Goal: Task Accomplishment & Management: Use online tool/utility

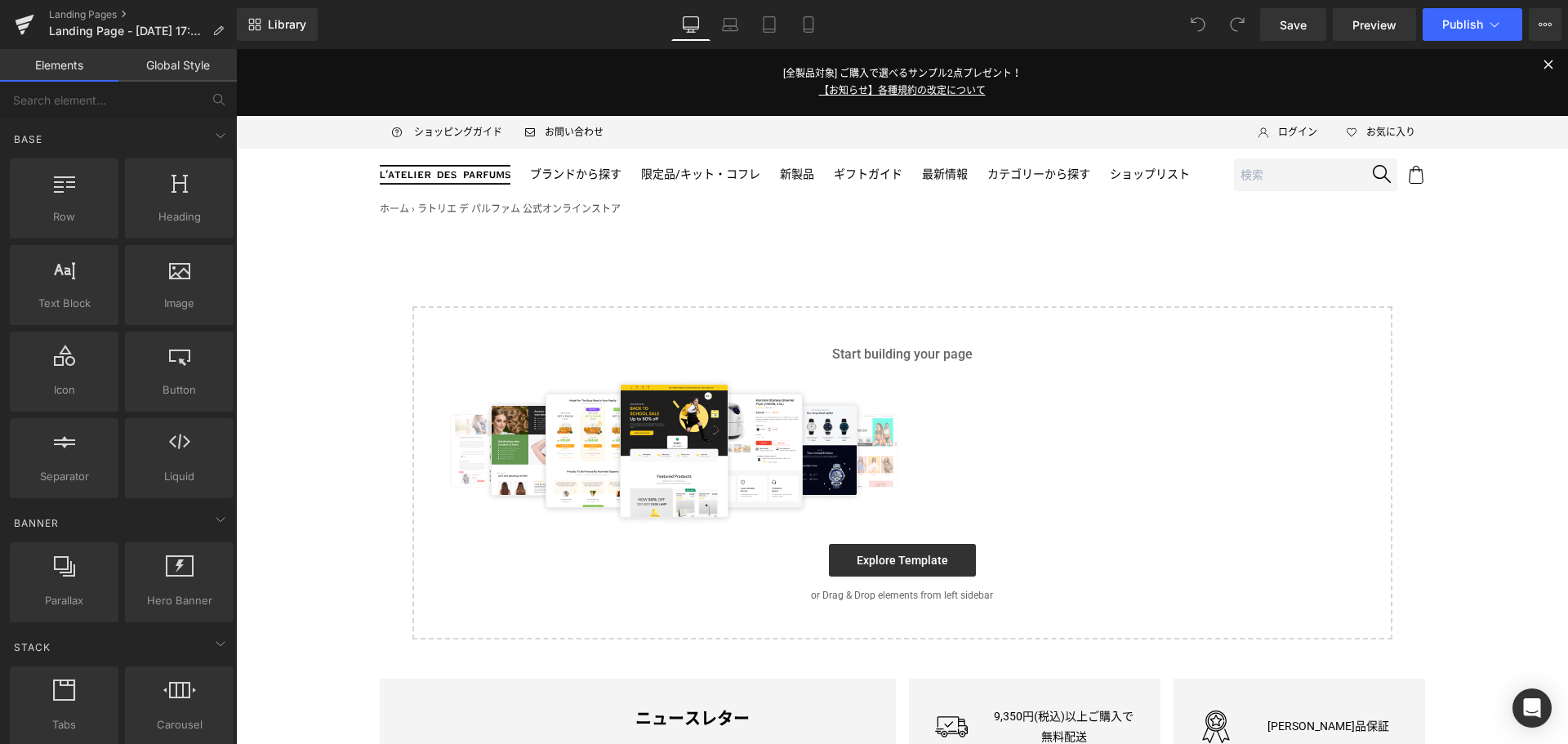
click at [1563, 20] on div "Save Preview Publish Scheduled View Live Page View with current Template Save T…" at bounding box center [1411, 24] width 315 height 33
click at [1540, 28] on icon at bounding box center [1545, 23] width 13 height 13
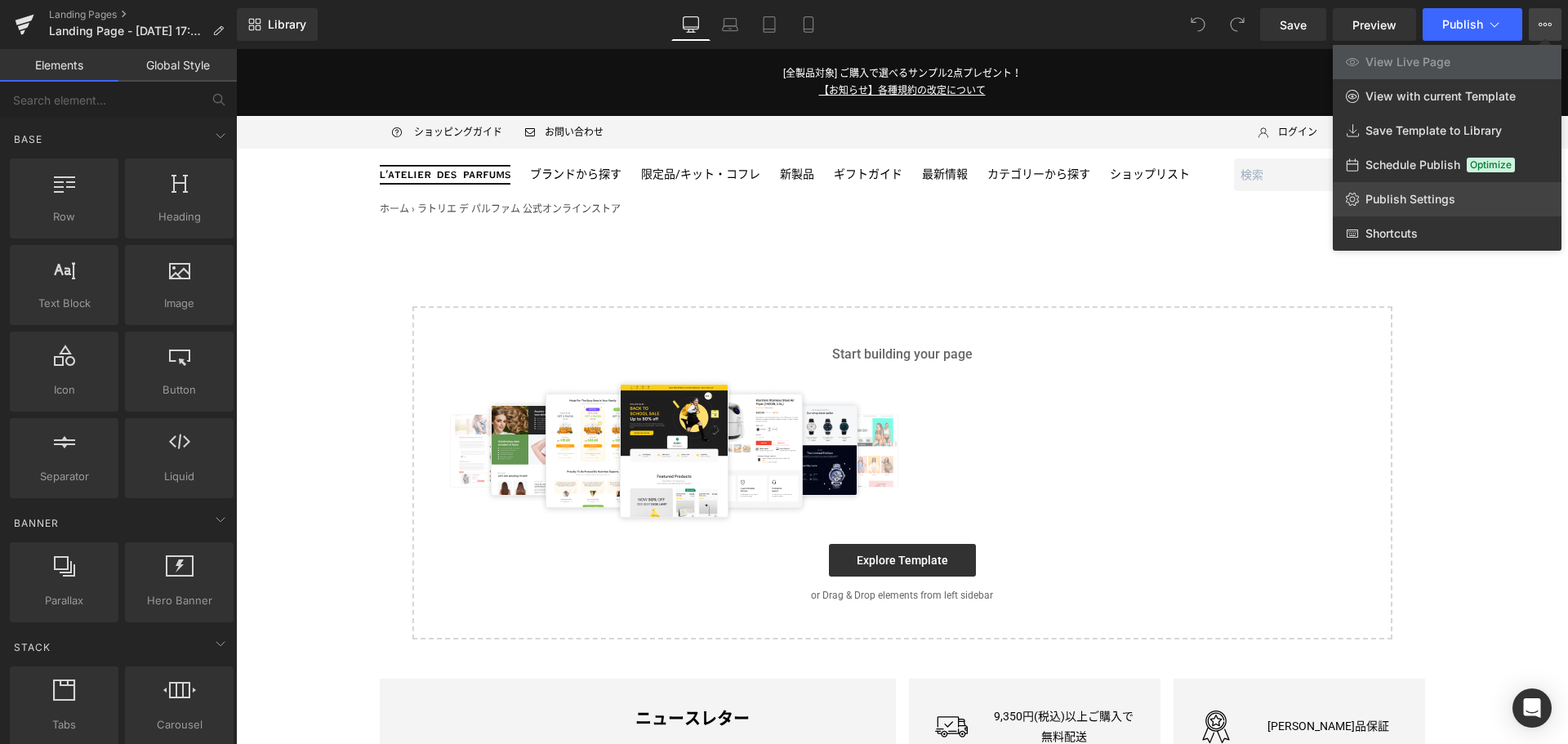
click at [1442, 208] on link "Publish Settings" at bounding box center [1447, 198] width 228 height 34
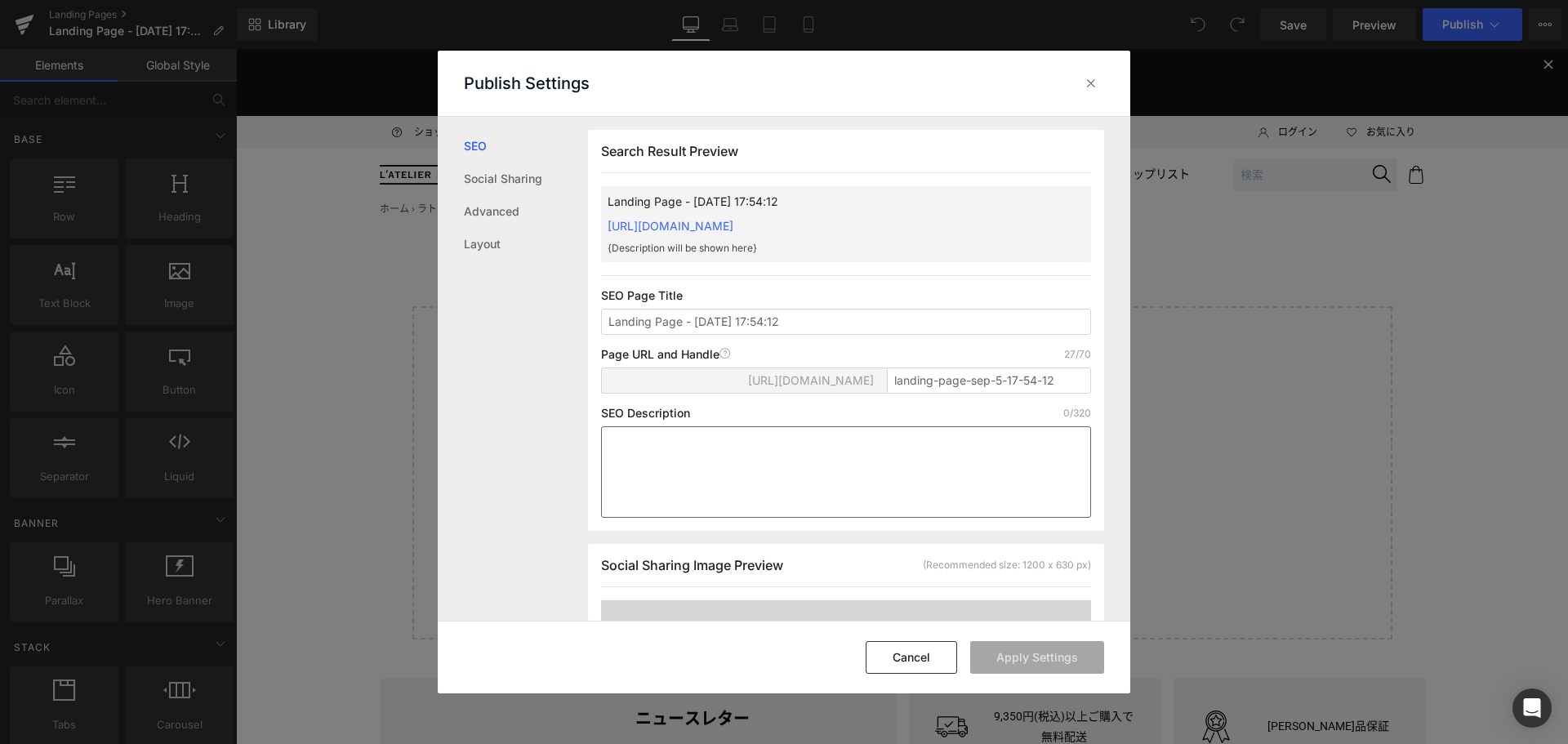
scroll to position [1, 0]
drag, startPoint x: 1059, startPoint y: 373, endPoint x: 690, endPoint y: 377, distance: 369.0
click at [690, 377] on div "[URL][DOMAIN_NAME] landing-page-sep-5-17-54-12" at bounding box center [846, 386] width 490 height 39
paste input "dg-mydevotion"
type input "dg-mydevotion"
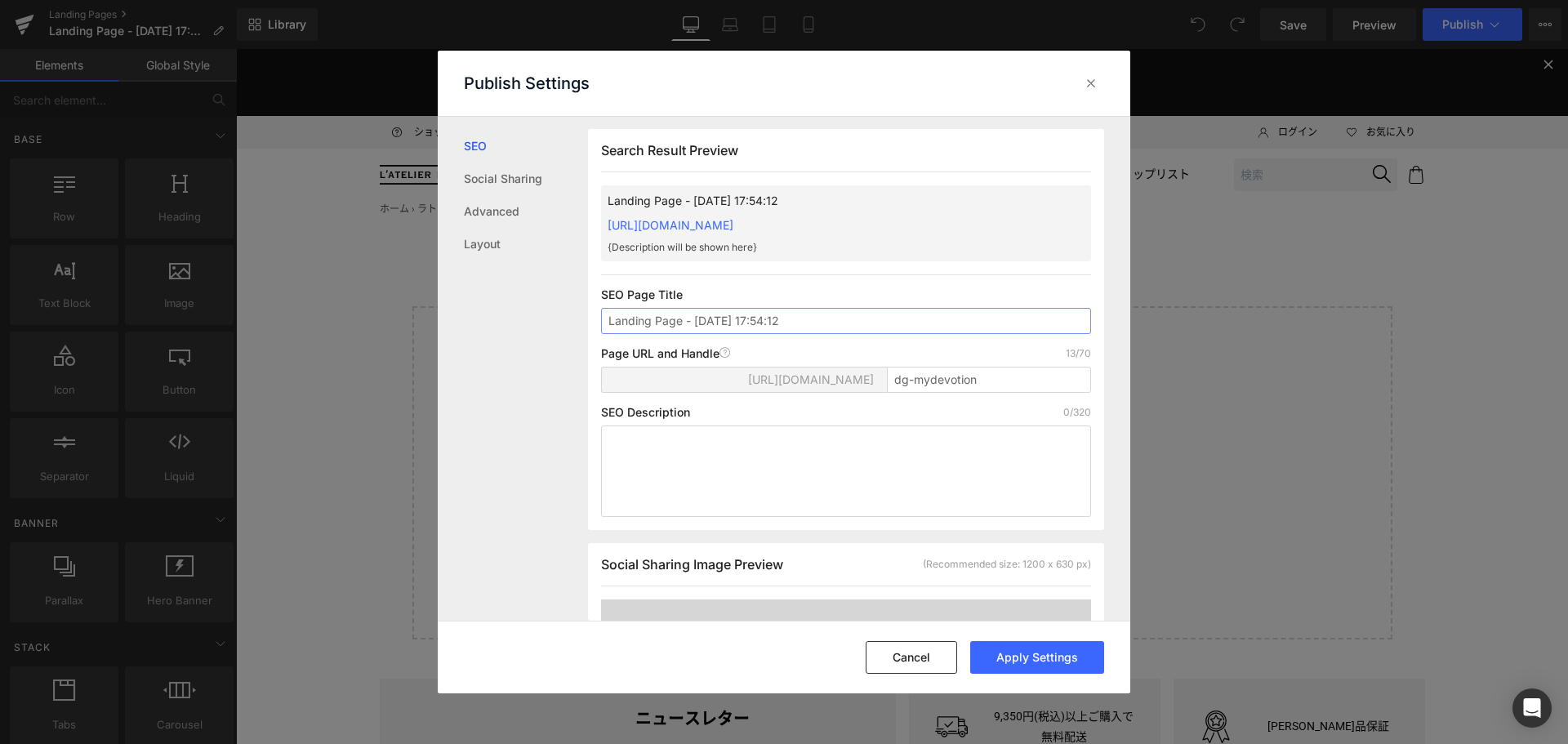
drag, startPoint x: 792, startPoint y: 324, endPoint x: 274, endPoint y: 382, distance: 521.2
click at [274, 382] on div "Publish Settings SEO Social Sharing Advanced Layout Search Result Preview Landi…" at bounding box center [784, 372] width 1568 height 744
type input "MY DEVOTION｜DOLCE＆GABBANA（[PERSON_NAME]＆ガッバーナ）"
click at [1040, 655] on button "Apply Settings" at bounding box center [1038, 658] width 134 height 33
click at [1094, 83] on icon at bounding box center [1091, 83] width 17 height 17
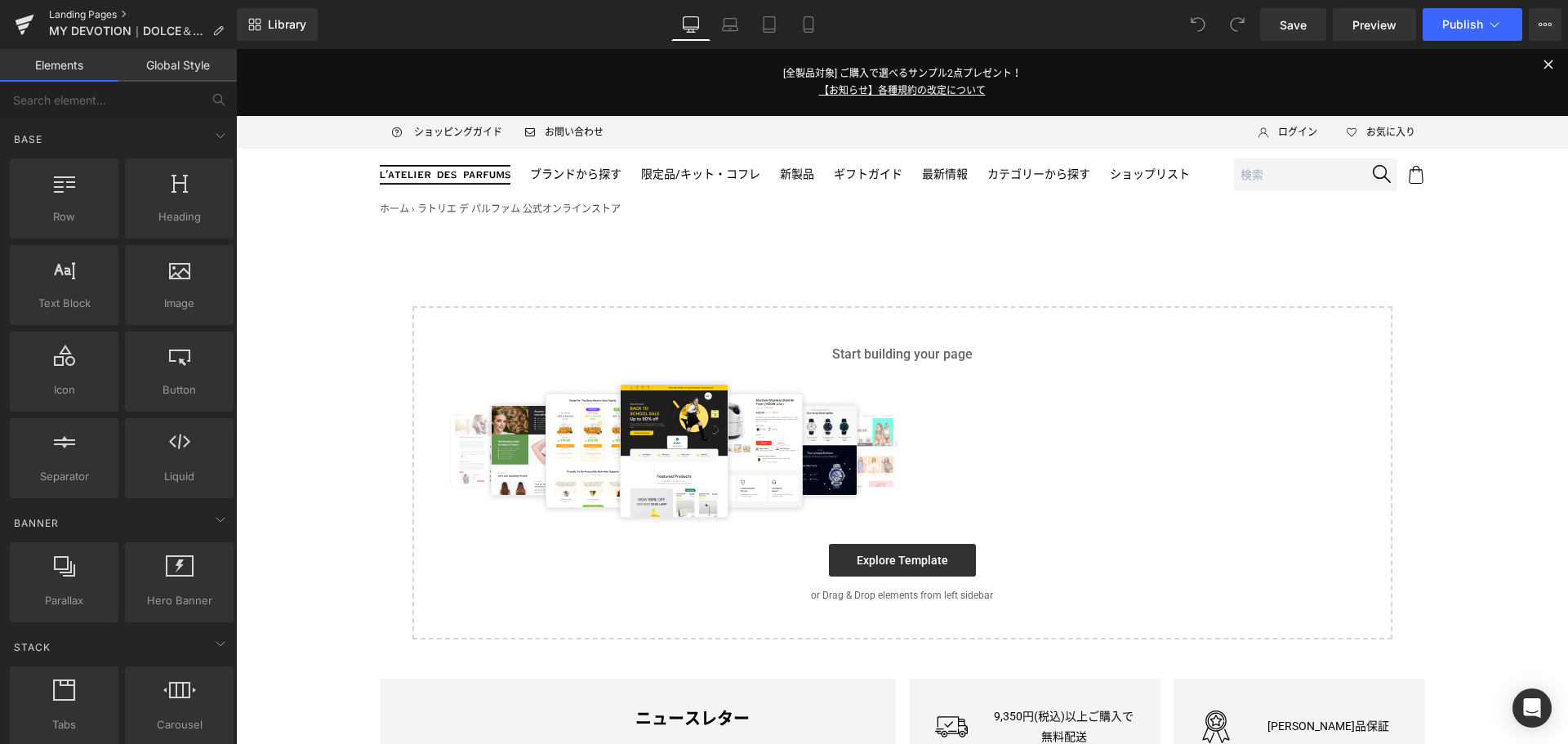
click at [107, 13] on link "Landing Pages" at bounding box center [142, 14] width 187 height 13
